Goal: Task Accomplishment & Management: Manage account settings

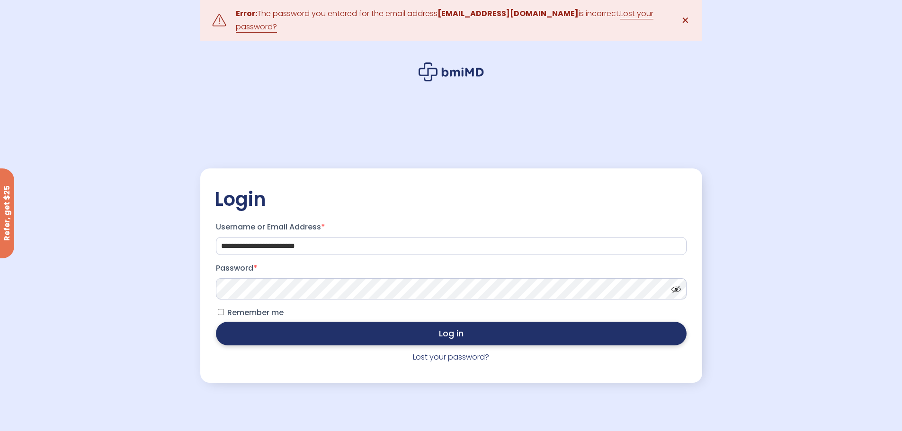
click at [325, 342] on button "Log in" at bounding box center [451, 334] width 471 height 24
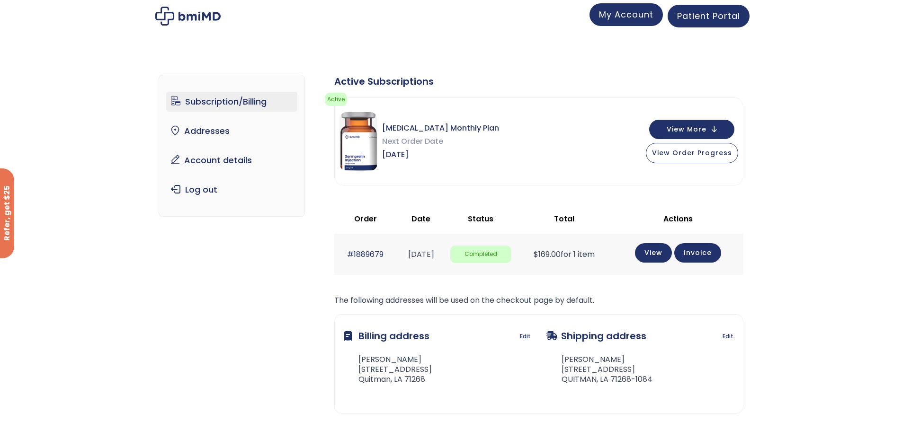
click at [627, 20] on span "My Account" at bounding box center [626, 15] width 54 height 12
click at [716, 18] on span "Patient Portal" at bounding box center [708, 15] width 63 height 12
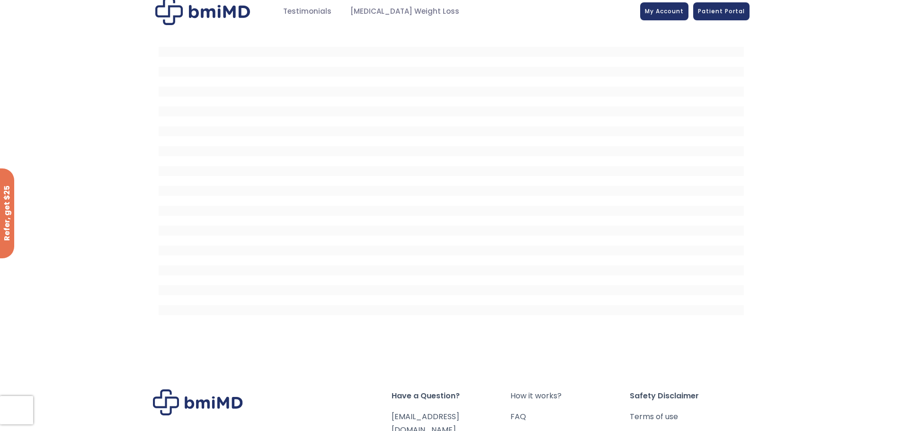
scroll to position [3, 0]
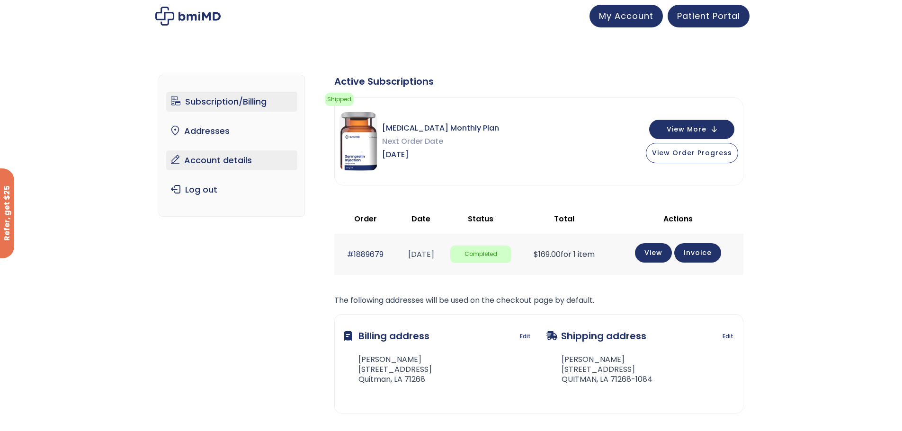
click at [211, 164] on link "Account details" at bounding box center [231, 161] width 131 height 20
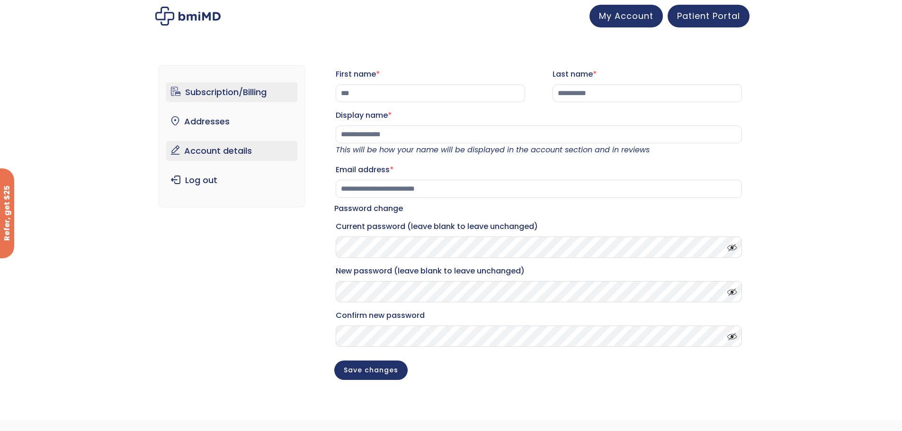
click at [211, 95] on link "Subscription/Billing" at bounding box center [231, 92] width 131 height 20
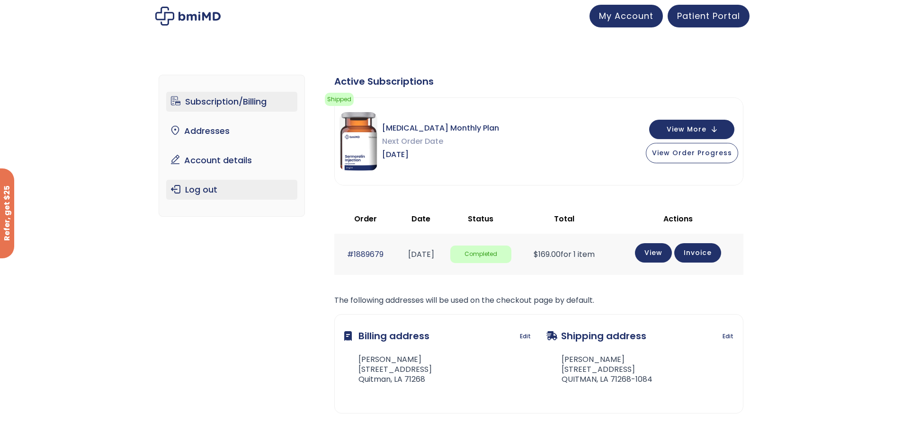
click at [194, 189] on link "Log out" at bounding box center [231, 190] width 131 height 20
